Goal: Obtain resource: Obtain resource

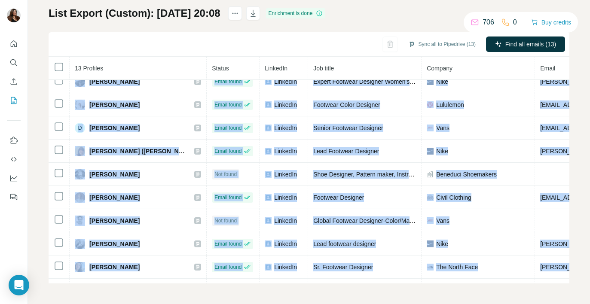
scroll to position [33, 231]
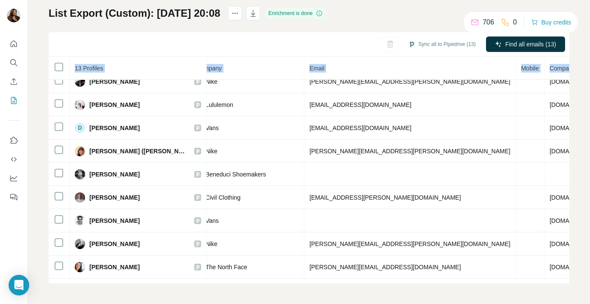
drag, startPoint x: 90, startPoint y: 147, endPoint x: 592, endPoint y: 264, distance: 515.2
click at [590, 264] on html "My lists / List Export (Custom): 03/09/2025 20:08 706 0 Buy credits List Export…" at bounding box center [295, 152] width 590 height 304
copy table "13 Profiles Status LinkedIn Job title Company Email Mobile Company website Land…"
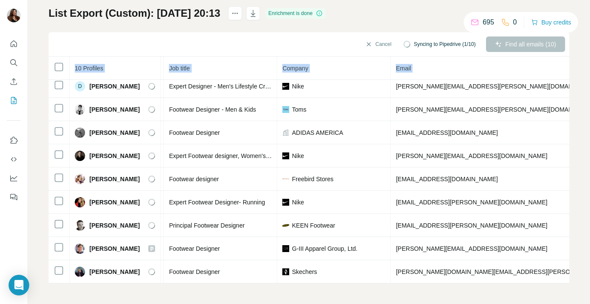
scroll to position [33, 213]
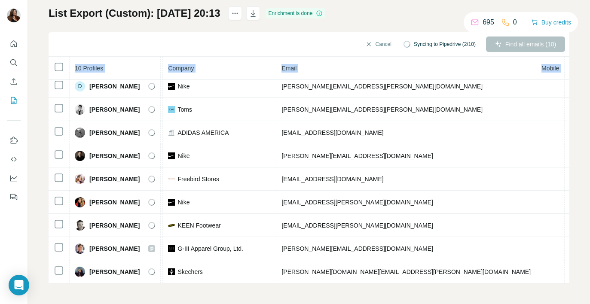
drag, startPoint x: 91, startPoint y: 148, endPoint x: 583, endPoint y: 294, distance: 513.3
click at [583, 294] on div "My lists / List Export (Custom): 03/09/2025 20:13 695 0 Buy credits List Export…" at bounding box center [309, 152] width 562 height 304
copy table "10 Profiles Status LinkedIn Job title Company Email Mobile Company website Land…"
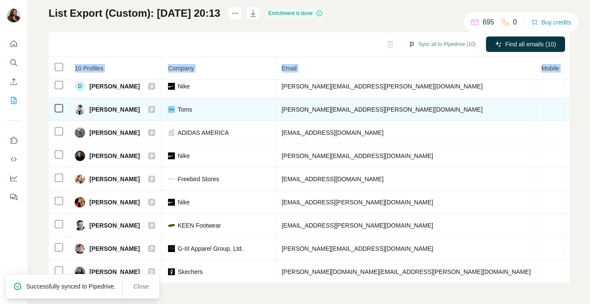
scroll to position [0, 213]
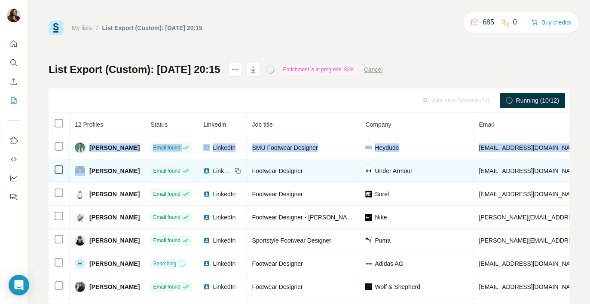
drag, startPoint x: 90, startPoint y: 148, endPoint x: 116, endPoint y: 166, distance: 31.6
click at [116, 166] on tbody "Amanda McCarty Email found LinkedIn SMU Footwear Designer Heydude amccarty@heyd…" at bounding box center [464, 252] width 831 height 232
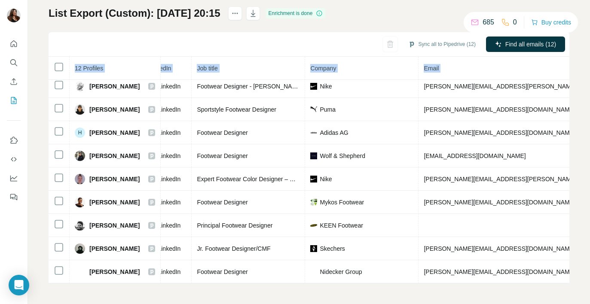
scroll to position [80, 215]
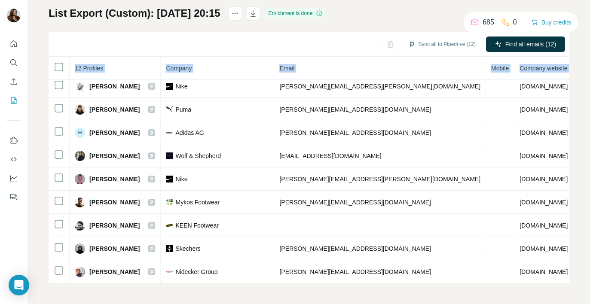
drag, startPoint x: 90, startPoint y: 147, endPoint x: 582, endPoint y: 310, distance: 517.4
click at [582, 304] on html "My lists / List Export (Custom): 03/09/2025 20:15 685 0 Buy credits List Export…" at bounding box center [295, 152] width 590 height 304
copy table "12 Profiles Status LinkedIn Job title Company Email Mobile Company website Land…"
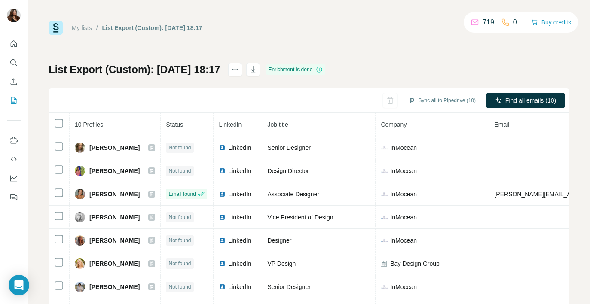
scroll to position [56, 0]
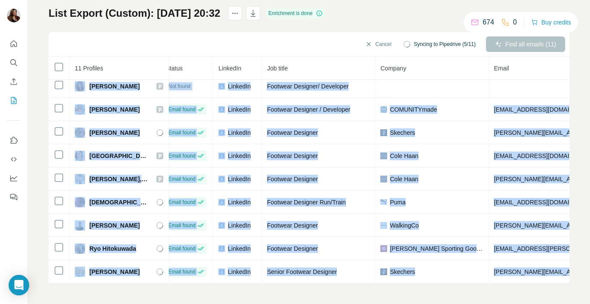
scroll to position [56, 227]
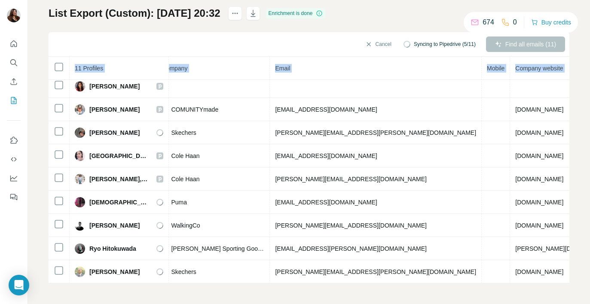
drag, startPoint x: 91, startPoint y: 147, endPoint x: 573, endPoint y: 276, distance: 498.8
click at [573, 276] on div "My lists / List Export (Custom): [DATE] 20:32 674 0 Buy credits List Export (Cu…" at bounding box center [309, 152] width 562 height 304
copy table "11 Profiles Status LinkedIn Job title Company Email Mobile Company website Land…"
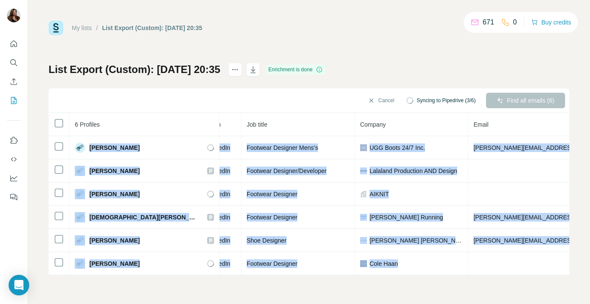
scroll to position [0, 197]
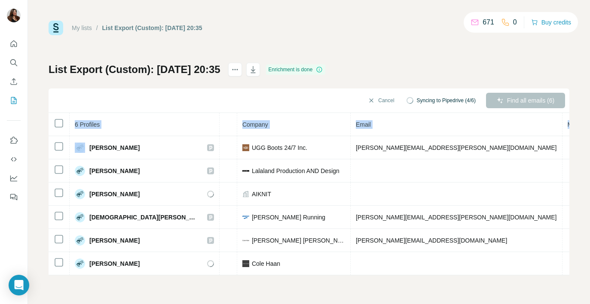
drag, startPoint x: 90, startPoint y: 148, endPoint x: 581, endPoint y: 274, distance: 507.2
click at [581, 274] on div "My lists / List Export (Custom): 03/09/2025 20:35 671 0 Buy credits List Export…" at bounding box center [309, 152] width 562 height 304
copy table "6 Profiles Status LinkedIn Job title Company Email Mobile Company website Landl…"
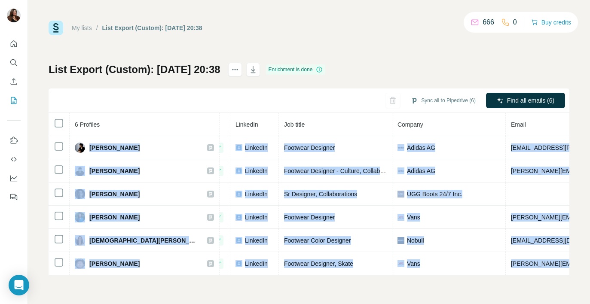
scroll to position [0, 201]
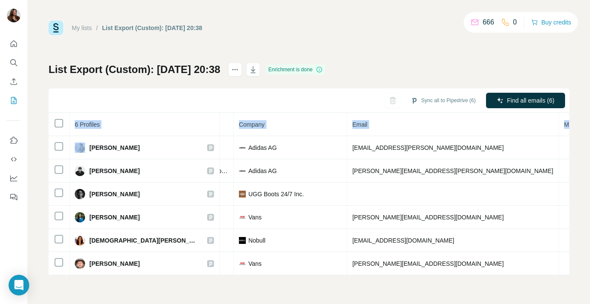
drag, startPoint x: 90, startPoint y: 147, endPoint x: 582, endPoint y: 271, distance: 507.5
click at [582, 271] on div "My lists / List Export (Custom): [DATE] 20:38 666 0 Buy credits List Export (Cu…" at bounding box center [309, 152] width 562 height 304
copy table "6 Profiles Status LinkedIn Job title Company Email Mobile Company website Landl…"
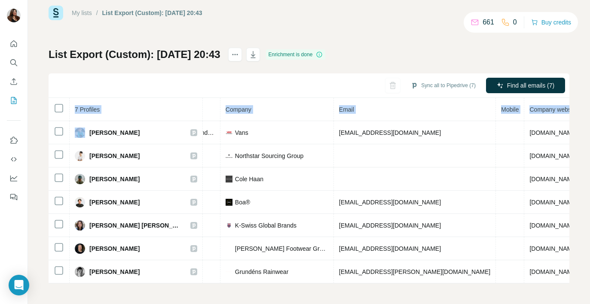
scroll to position [0, 226]
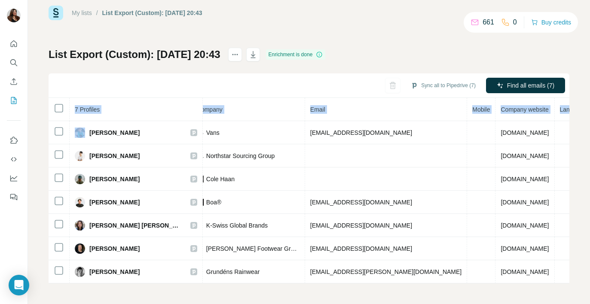
drag, startPoint x: 90, startPoint y: 127, endPoint x: 599, endPoint y: 330, distance: 548.3
click at [590, 304] on html "My lists / List Export (Custom): 03/09/2025 20:43 661 0 Buy credits List Export…" at bounding box center [295, 152] width 590 height 304
copy table "7 Profiles Status LinkedIn Job title Company Email Mobile Company website Landl…"
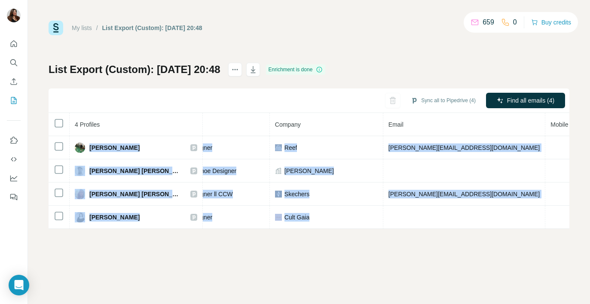
scroll to position [0, 162]
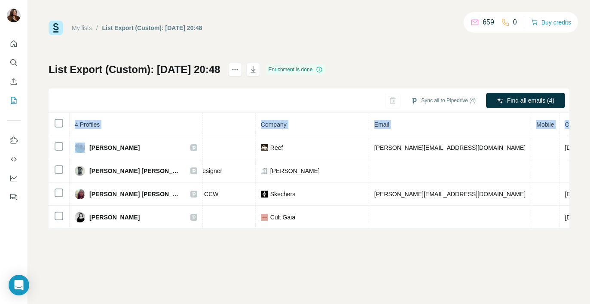
drag, startPoint x: 90, startPoint y: 147, endPoint x: 573, endPoint y: 223, distance: 488.3
click at [573, 223] on div "My lists / List Export (Custom): 03/09/2025 20:48 659 0 Buy credits List Export…" at bounding box center [309, 152] width 562 height 304
copy table "4 Profiles Status LinkedIn Job title Company Email Mobile Company website Landl…"
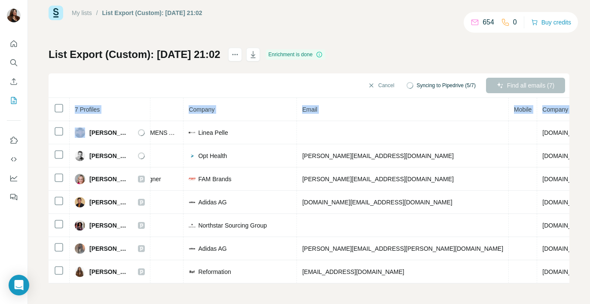
scroll to position [0, 234]
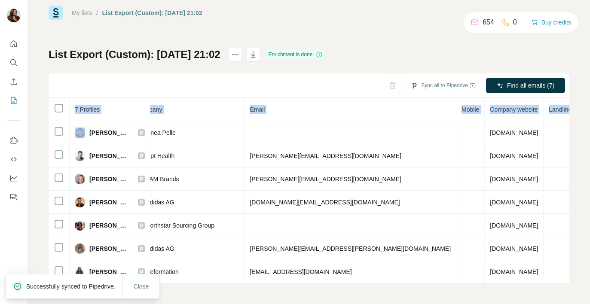
drag, startPoint x: 90, startPoint y: 127, endPoint x: 587, endPoint y: 276, distance: 518.8
click at [587, 276] on div "My lists / List Export (Custom): [DATE] 21:02 654 0 Buy credits List Export (Cu…" at bounding box center [309, 152] width 562 height 304
copy table "7 Profiles Status LinkedIn Job title Company Email Mobile Company website Landl…"
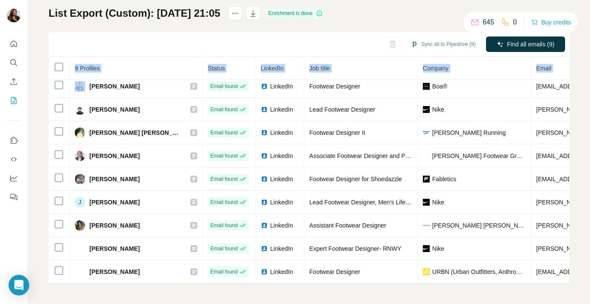
scroll to position [10, 218]
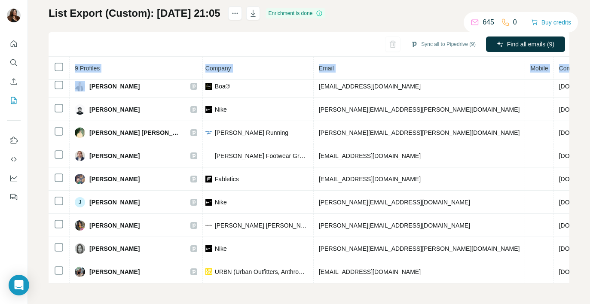
drag, startPoint x: 90, startPoint y: 147, endPoint x: 593, endPoint y: 306, distance: 527.3
click at [590, 304] on html "My lists / List Export (Custom): 03/09/2025 21:05 645 0 Buy credits List Export…" at bounding box center [295, 152] width 590 height 304
copy table "9 Profiles Status LinkedIn Job title Company Email Mobile Company website Landl…"
